Goal: Information Seeking & Learning: Learn about a topic

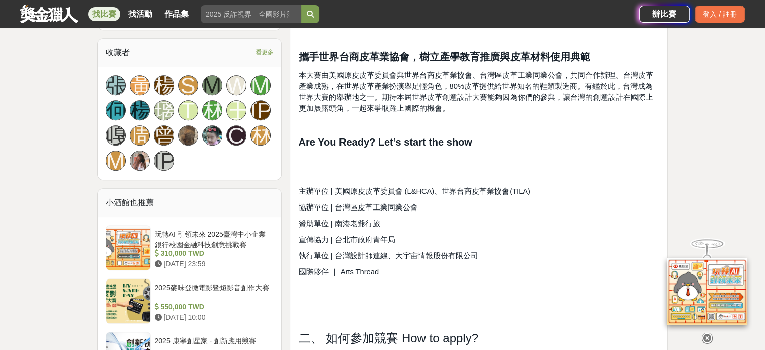
scroll to position [671, 0]
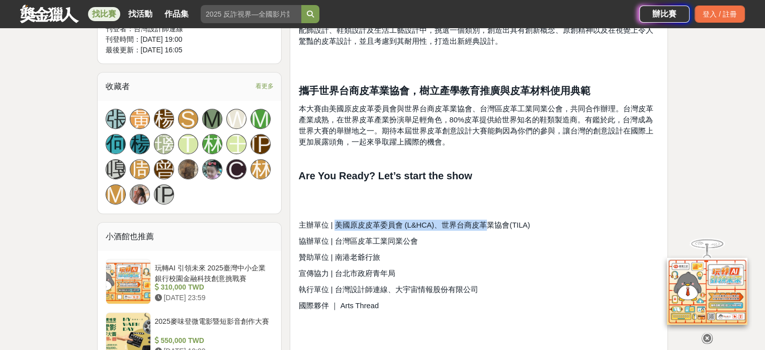
drag, startPoint x: 334, startPoint y: 209, endPoint x: 482, endPoint y: 211, distance: 148.4
click at [482, 221] on span "主辦單位 | 美國原皮皮革委員會 (L&HCA)、世界台商皮革業協會(TILA)" at bounding box center [413, 225] width 231 height 8
click at [519, 221] on span "主辦單位 | 美國原皮皮革委員會 (L&HCA)、世界台商皮革業協會(TILA)" at bounding box center [413, 225] width 231 height 8
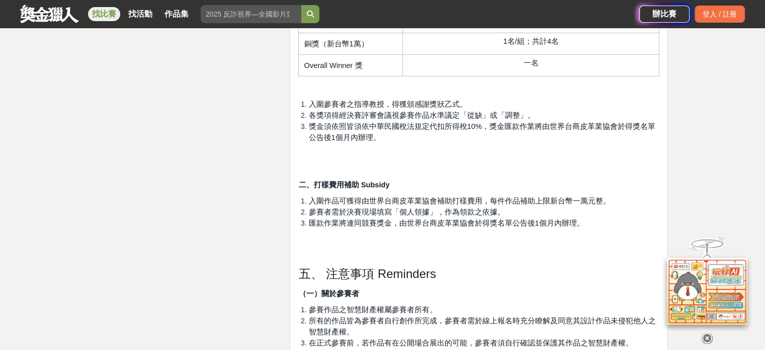
scroll to position [2985, 0]
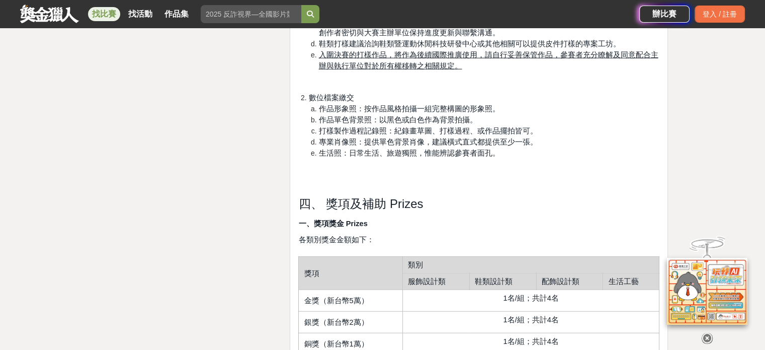
drag, startPoint x: 562, startPoint y: 267, endPoint x: 537, endPoint y: 143, distance: 126.3
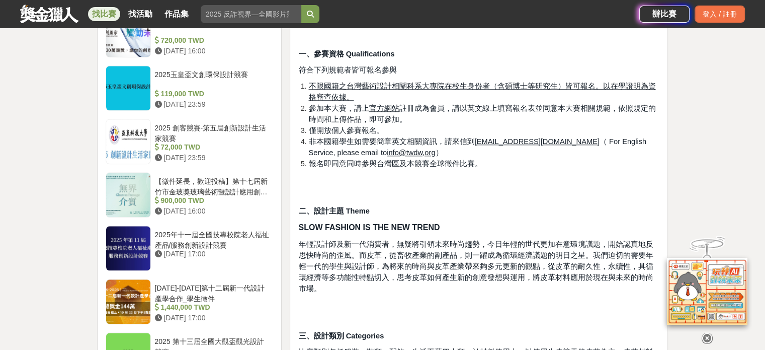
scroll to position [957, 0]
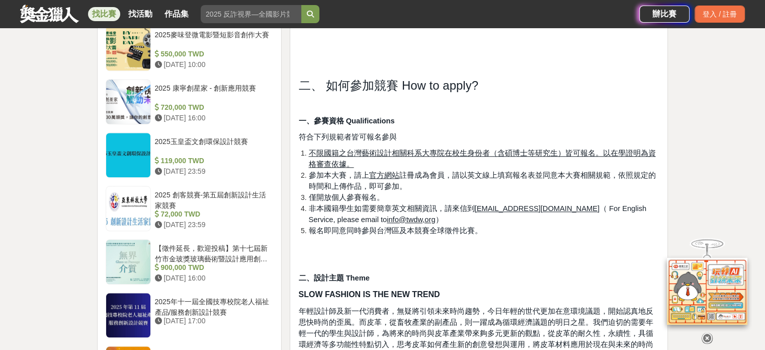
click at [708, 338] on icon at bounding box center [707, 337] width 11 height 11
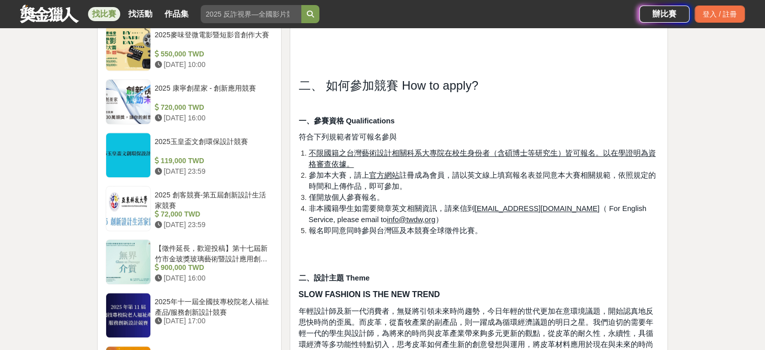
scroll to position [923, 0]
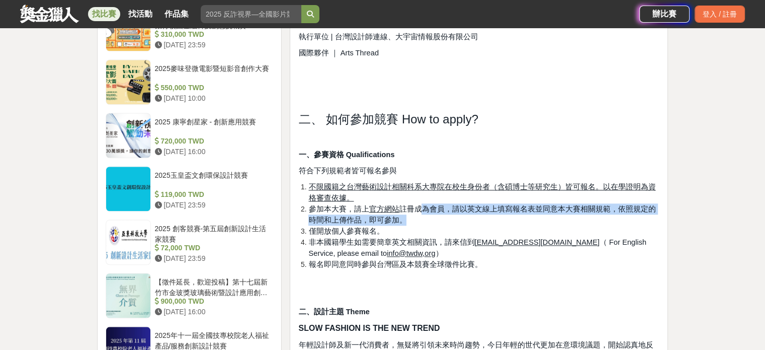
drag, startPoint x: 428, startPoint y: 198, endPoint x: 439, endPoint y: 205, distance: 13.1
click at [439, 205] on li "參加本大賽，請上 官方網站 註冊成為會員，請以英文線上填寫報名表並同意本大賽相關規範，依照規定的時間和上傳作品，即可參加。" at bounding box center [483, 214] width 351 height 22
click at [439, 209] on li "參加本大賽，請上 官方網站 註冊成為會員，請以英文線上填寫報名表並同意本大賽相關規範，依照規定的時間和上傳作品，即可參加。" at bounding box center [483, 214] width 351 height 22
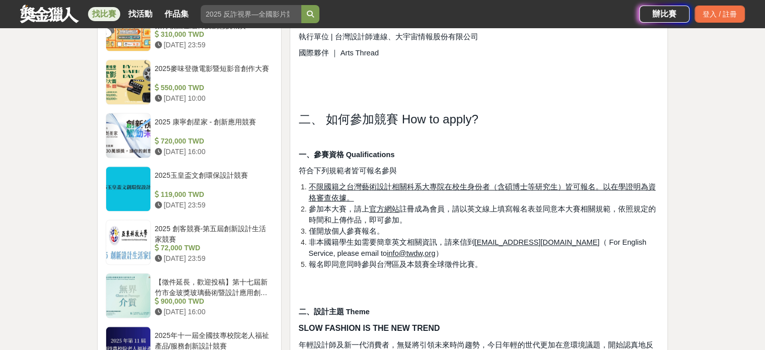
scroll to position [1091, 0]
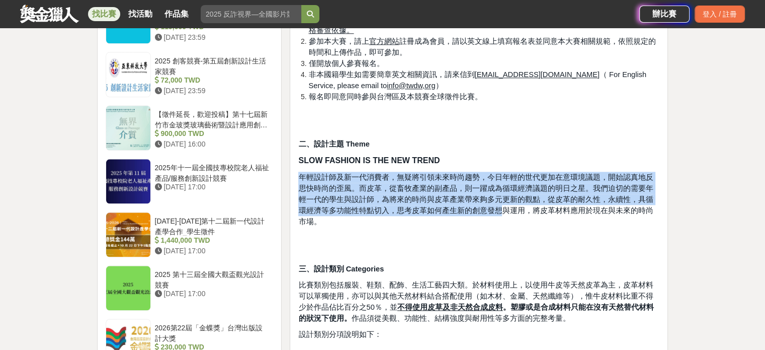
drag, startPoint x: 297, startPoint y: 163, endPoint x: 477, endPoint y: 199, distance: 183.2
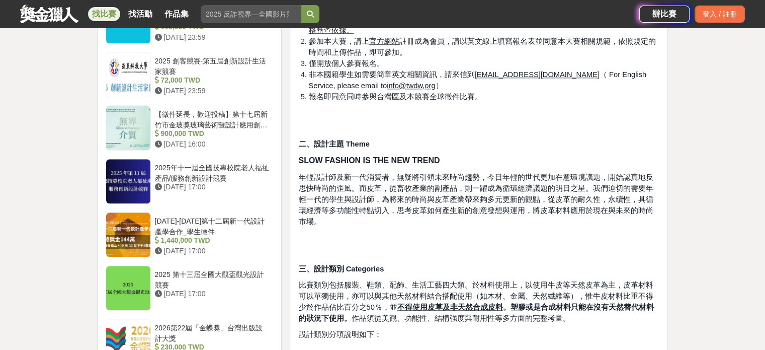
click at [476, 248] on p at bounding box center [478, 253] width 361 height 11
drag, startPoint x: 350, startPoint y: 263, endPoint x: 360, endPoint y: 262, distance: 10.6
click at [350, 281] on span "比賽類別包括服裝、鞋類、配飾、生活工藝四大類。於材料使用上，以使用牛皮等天然皮革為主，皮革材料可以單獨使用，亦可以與其他天然材料結合搭配使用（如木材、金屬、天…" at bounding box center [475, 301] width 355 height 41
click at [371, 281] on span "比賽類別包括服裝、鞋類、配飾、生活工藝四大類。於材料使用上，以使用牛皮等天然皮革為主，皮革材料可以單獨使用，亦可以與其他天然材料結合搭配使用（如木材、金屬、天…" at bounding box center [475, 301] width 355 height 41
drag, startPoint x: 390, startPoint y: 260, endPoint x: 423, endPoint y: 261, distance: 32.7
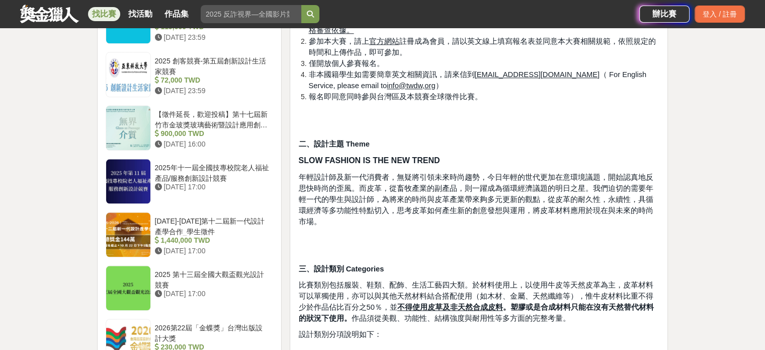
click at [390, 281] on span "比賽類別包括服裝、鞋類、配飾、生活工藝四大類。於材料使用上，以使用牛皮等天然皮革為主，皮革材料可以單獨使用，亦可以與其他天然材料結合搭配使用（如木材、金屬、天…" at bounding box center [475, 301] width 355 height 41
click at [424, 281] on span "比賽類別包括服裝、鞋類、配飾、生活工藝四大類。於材料使用上，以使用牛皮等天然皮革為主，皮革材料可以單獨使用，亦可以與其他天然材料結合搭配使用（如木材、金屬、天…" at bounding box center [475, 301] width 355 height 41
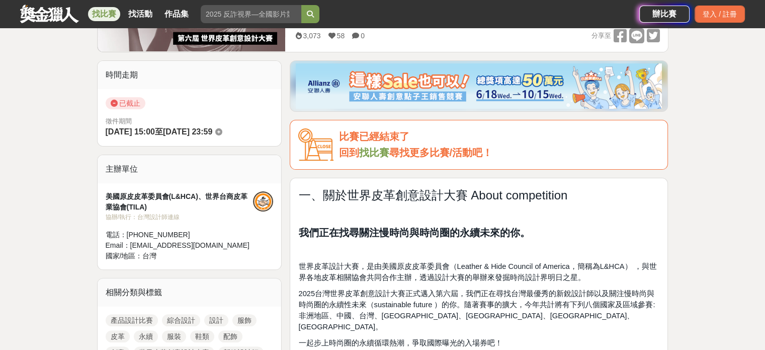
scroll to position [85, 0]
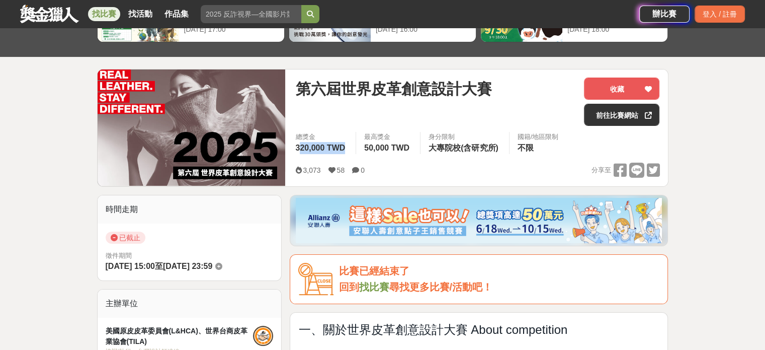
drag, startPoint x: 335, startPoint y: 147, endPoint x: 328, endPoint y: 148, distance: 7.1
click at [299, 148] on div "總獎金 320,000 TWD" at bounding box center [321, 143] width 68 height 22
click at [334, 148] on span "320,000 TWD" at bounding box center [320, 147] width 50 height 9
drag, startPoint x: 401, startPoint y: 142, endPoint x: 356, endPoint y: 144, distance: 44.8
click at [356, 144] on div "最高獎金 50,000 TWD" at bounding box center [388, 143] width 64 height 22
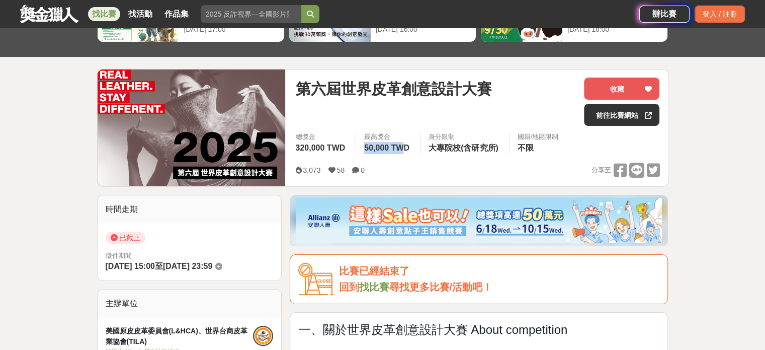
click at [388, 158] on div "總獎金 320,000 TWD 最高獎金 50,000 TWD 身分限制 大專院校(含研究所) 國籍/地區限制 不限" at bounding box center [477, 146] width 380 height 28
drag, startPoint x: 436, startPoint y: 146, endPoint x: 490, endPoint y: 150, distance: 54.5
click at [490, 150] on div "身分限制 大專院校(含研究所)" at bounding box center [464, 143] width 89 height 22
click at [492, 157] on div "總獎金 320,000 TWD 最高獎金 50,000 TWD 身分限制 大專院校(含研究所) 國籍/地區限制 不限" at bounding box center [477, 146] width 380 height 28
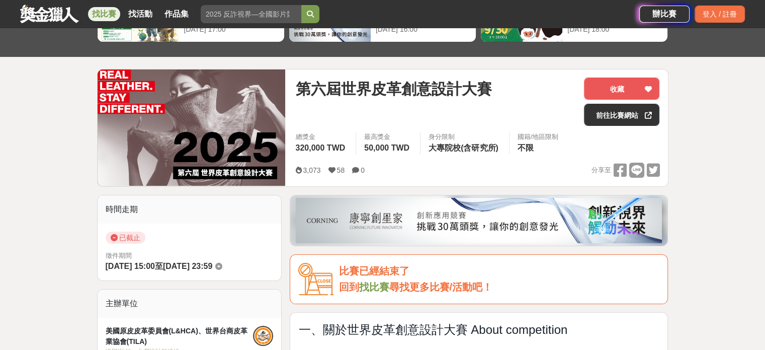
click at [377, 92] on span "第六屆世界皮革創意設計大賽" at bounding box center [393, 88] width 196 height 23
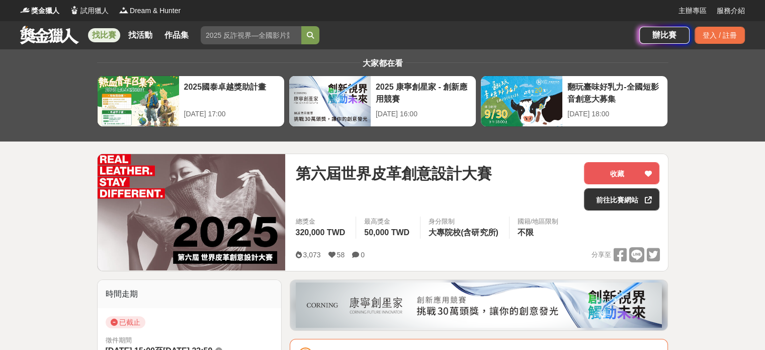
click at [52, 36] on link at bounding box center [49, 34] width 61 height 19
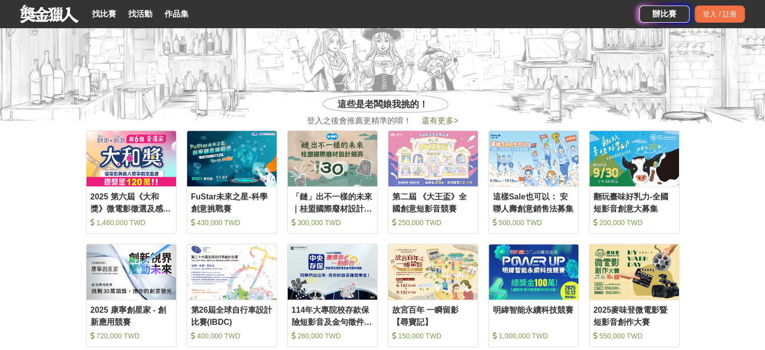
scroll to position [134, 0]
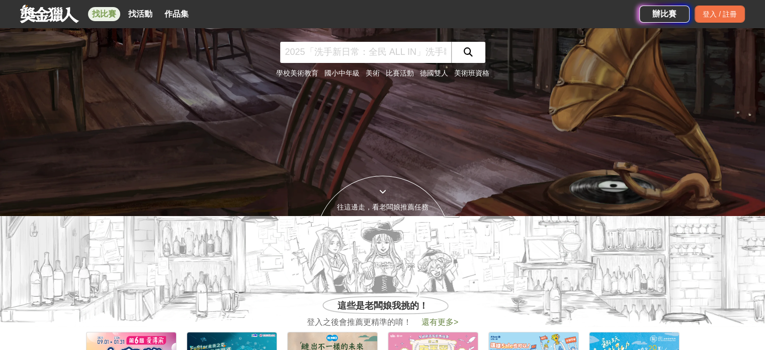
click at [114, 18] on link "找比賽" at bounding box center [104, 14] width 32 height 14
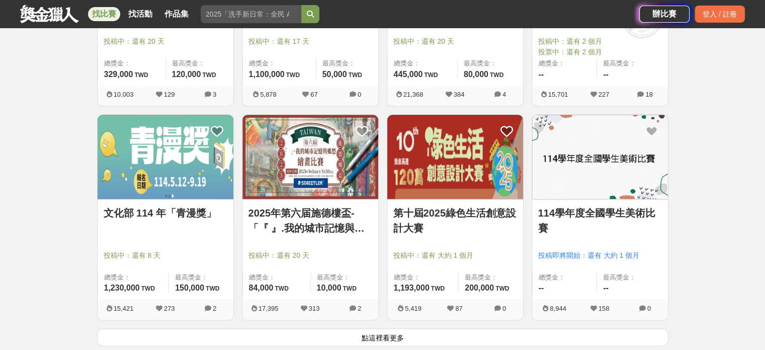
scroll to position [1341, 0]
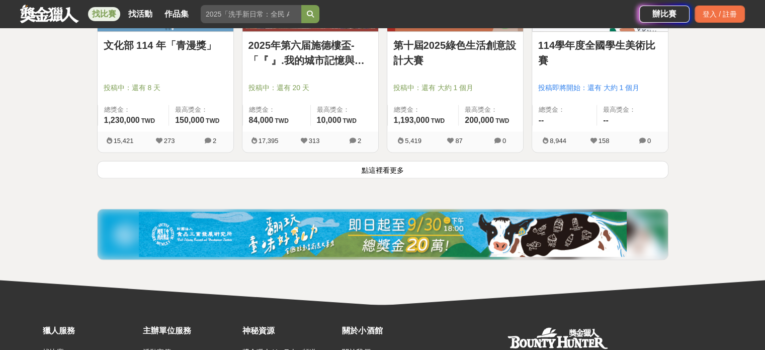
click at [363, 168] on button "點這裡看更多" at bounding box center [383, 169] width 572 height 18
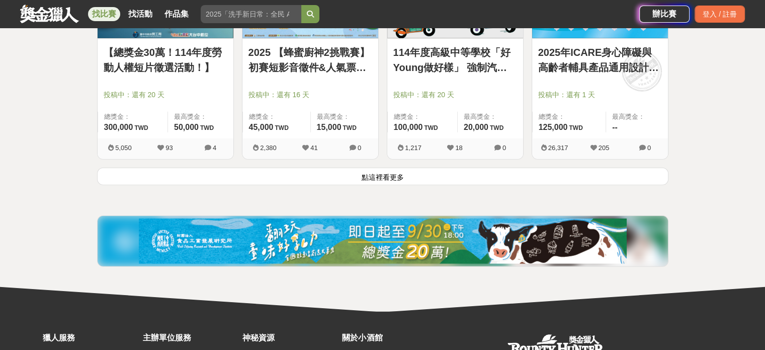
scroll to position [2649, 0]
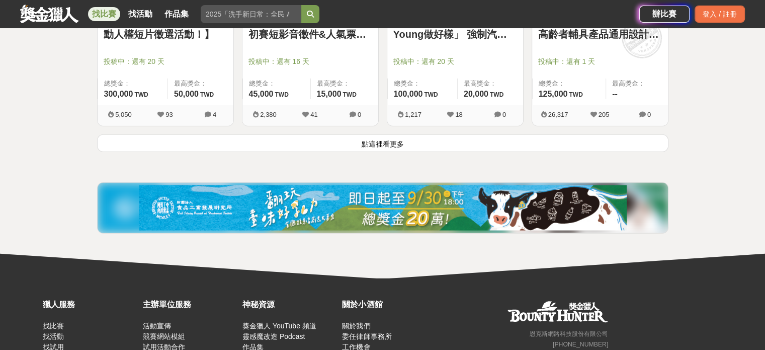
click at [373, 144] on button "點這裡看更多" at bounding box center [383, 143] width 572 height 18
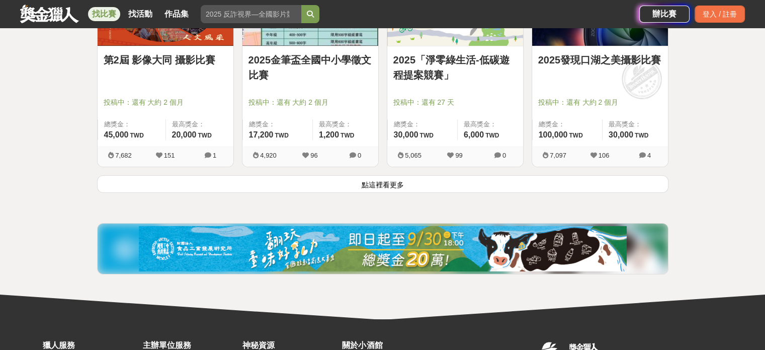
scroll to position [3924, 0]
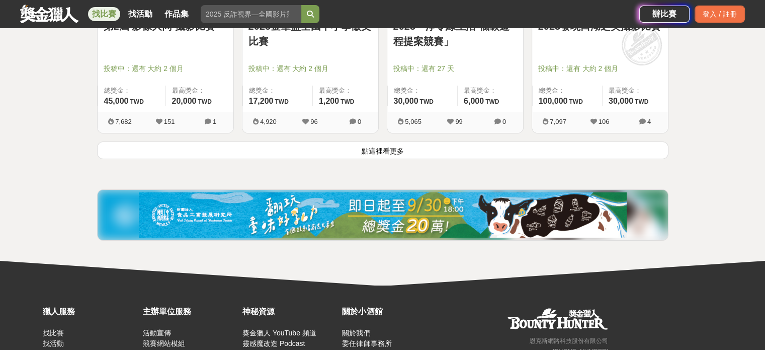
click at [378, 141] on button "點這裡看更多" at bounding box center [383, 150] width 572 height 18
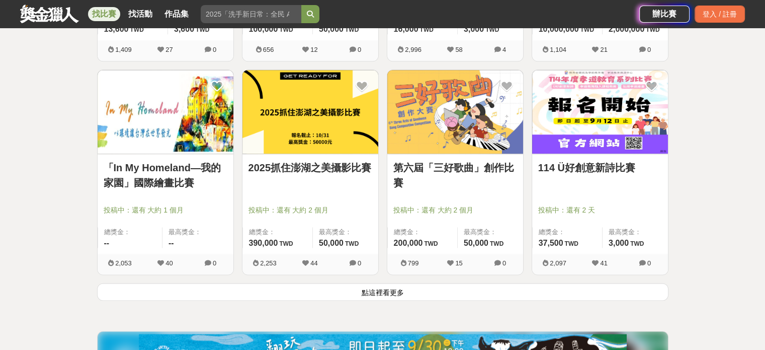
scroll to position [5165, 0]
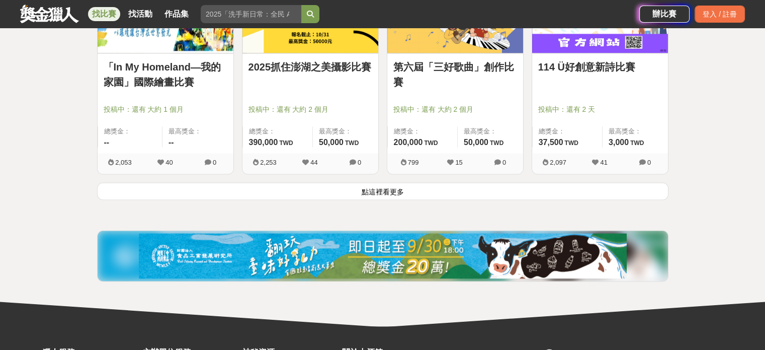
click at [411, 184] on button "點這裡看更多" at bounding box center [383, 191] width 572 height 18
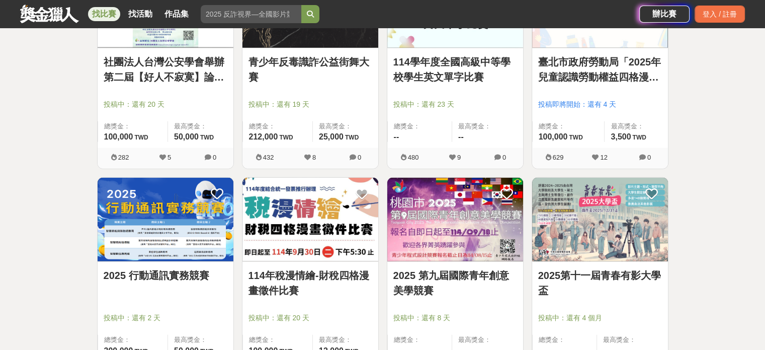
scroll to position [6339, 0]
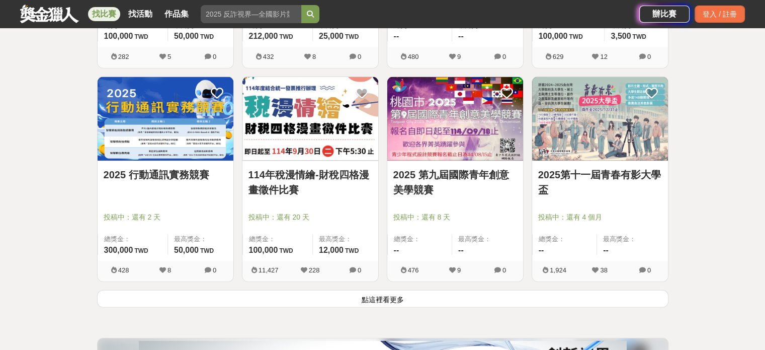
click at [535, 301] on button "點這裡看更多" at bounding box center [383, 299] width 572 height 18
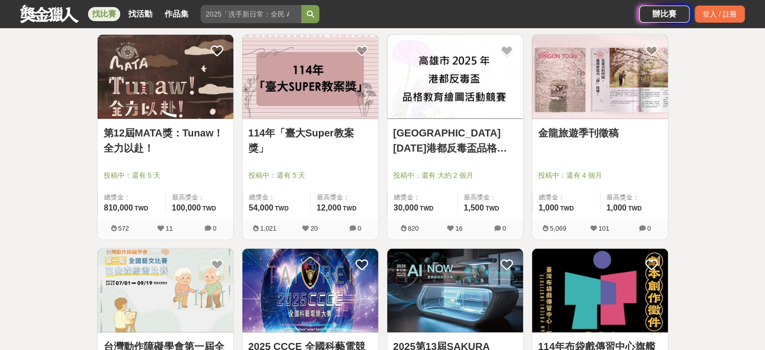
scroll to position [6875, 0]
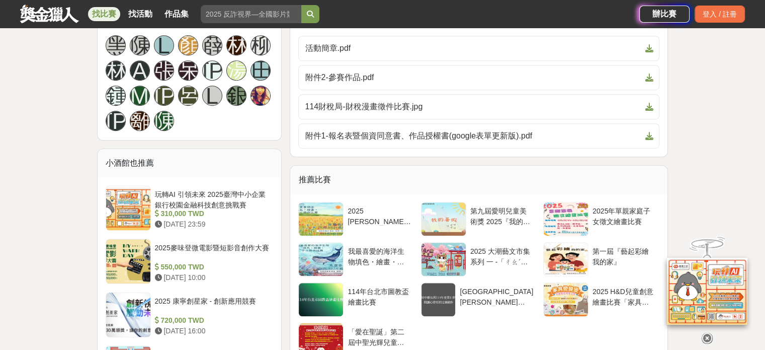
scroll to position [570, 0]
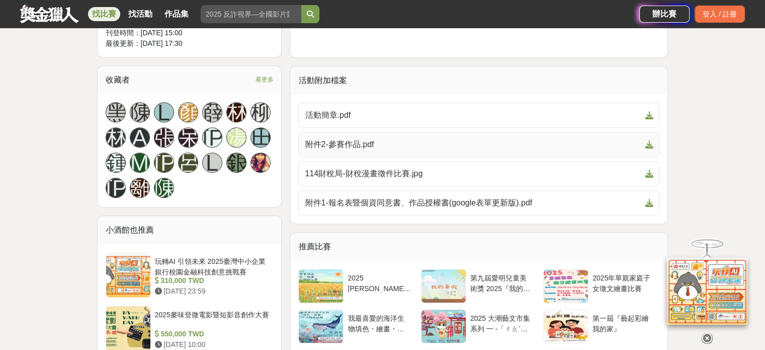
click at [372, 142] on span "附件2-參賽作品.pdf" at bounding box center [473, 144] width 336 height 12
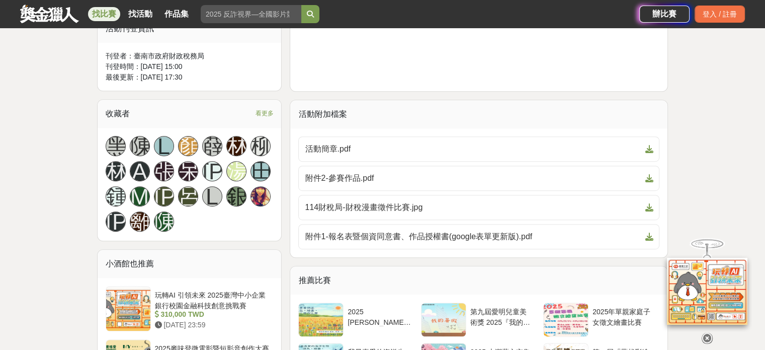
scroll to position [268, 0]
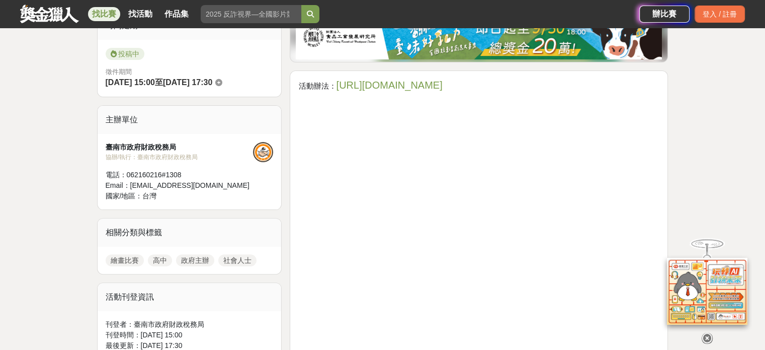
click at [350, 86] on link "https://gov.tw/fvq" at bounding box center [389, 84] width 106 height 11
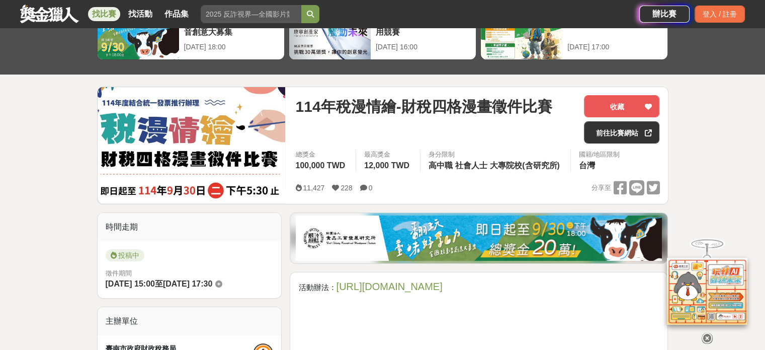
scroll to position [0, 0]
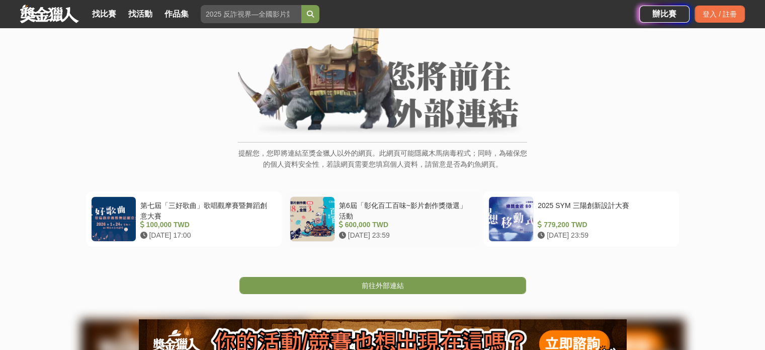
scroll to position [134, 0]
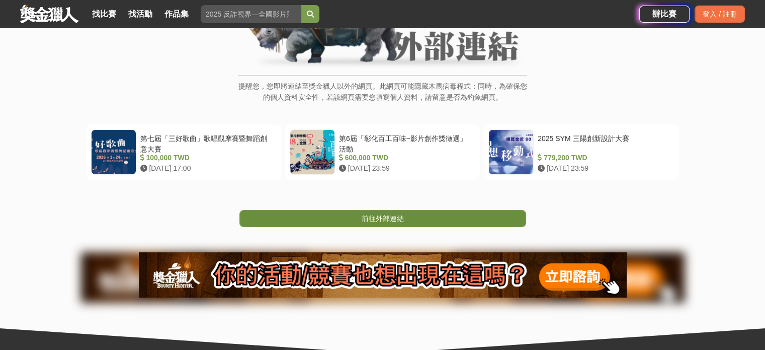
click at [409, 216] on link "前往外部連結" at bounding box center [382, 218] width 287 height 17
